Goal: Task Accomplishment & Management: Manage account settings

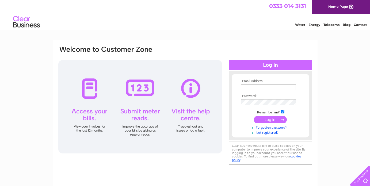
click at [245, 86] on input "text" at bounding box center [268, 87] width 55 height 6
type input "treasurer@dunblanemuseum.org.uk"
click at [269, 120] on input "submit" at bounding box center [270, 120] width 33 height 7
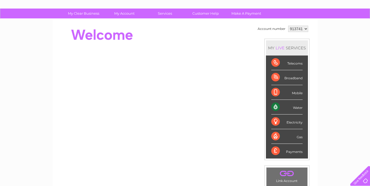
scroll to position [35, 0]
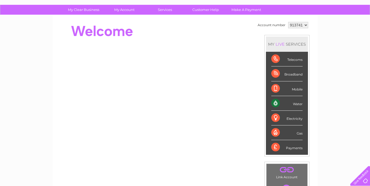
click at [297, 105] on div "Water" at bounding box center [286, 103] width 31 height 15
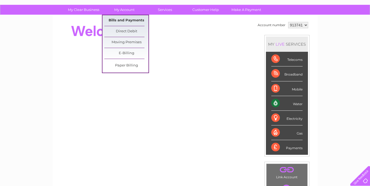
click at [125, 21] on link "Bills and Payments" at bounding box center [126, 20] width 44 height 11
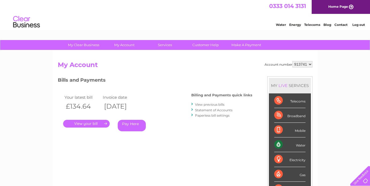
click at [91, 124] on link "." at bounding box center [86, 124] width 47 height 8
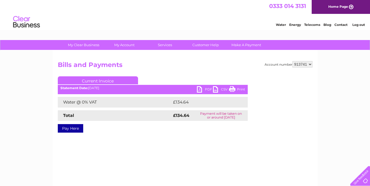
click at [204, 89] on link "PDF" at bounding box center [205, 90] width 16 height 8
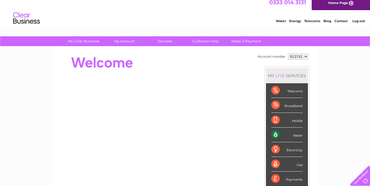
scroll to position [4, 0]
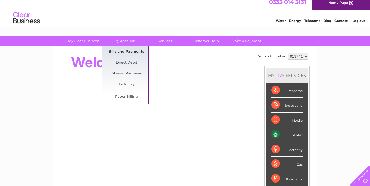
click at [124, 52] on link "Bills and Payments" at bounding box center [126, 52] width 44 height 11
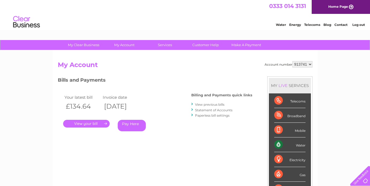
click at [200, 105] on link "View previous bills" at bounding box center [209, 105] width 29 height 4
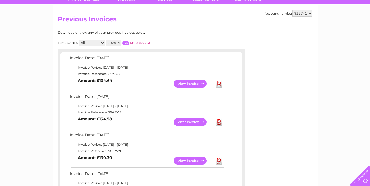
scroll to position [46, 0]
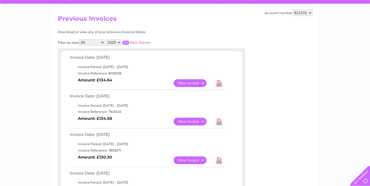
click at [191, 123] on link "View" at bounding box center [192, 122] width 39 height 8
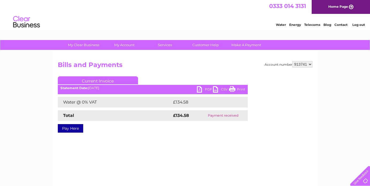
click at [206, 89] on link "PDF" at bounding box center [205, 90] width 16 height 8
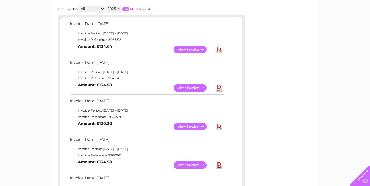
scroll to position [79, 0]
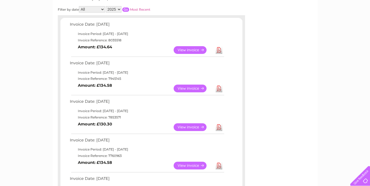
click at [187, 127] on link "View" at bounding box center [192, 127] width 39 height 8
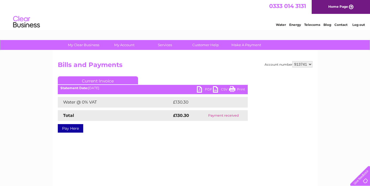
click at [205, 89] on link "PDF" at bounding box center [205, 90] width 16 height 8
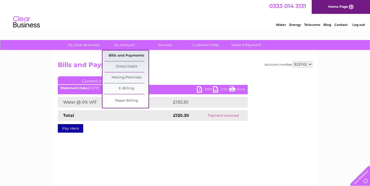
click at [129, 54] on link "Bills and Payments" at bounding box center [126, 56] width 44 height 11
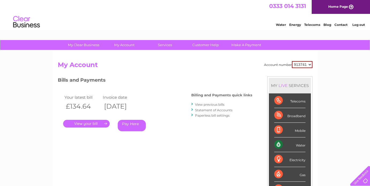
click at [207, 104] on link "View previous bills" at bounding box center [209, 105] width 29 height 4
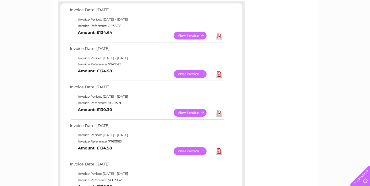
scroll to position [96, 0]
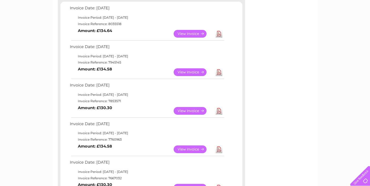
click at [194, 111] on link "View" at bounding box center [192, 111] width 39 height 8
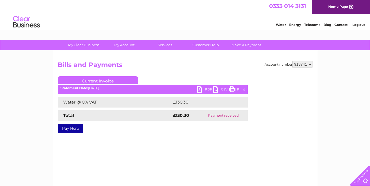
click at [206, 89] on link "PDF" at bounding box center [205, 90] width 16 height 8
